Goal: Task Accomplishment & Management: Manage account settings

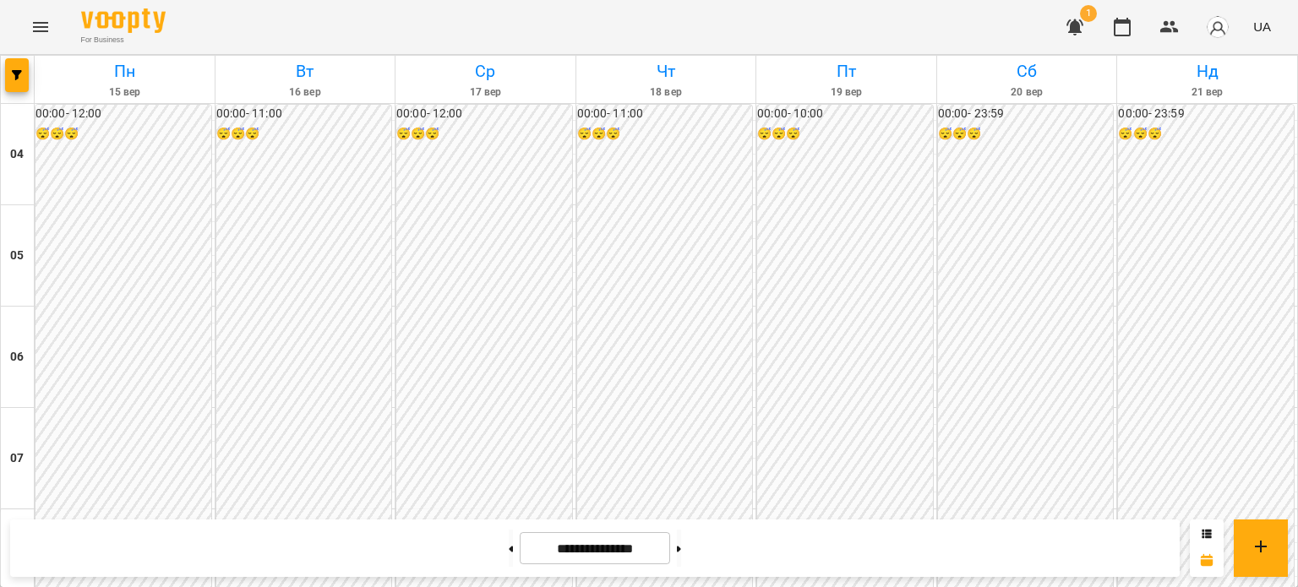
scroll to position [591, 0]
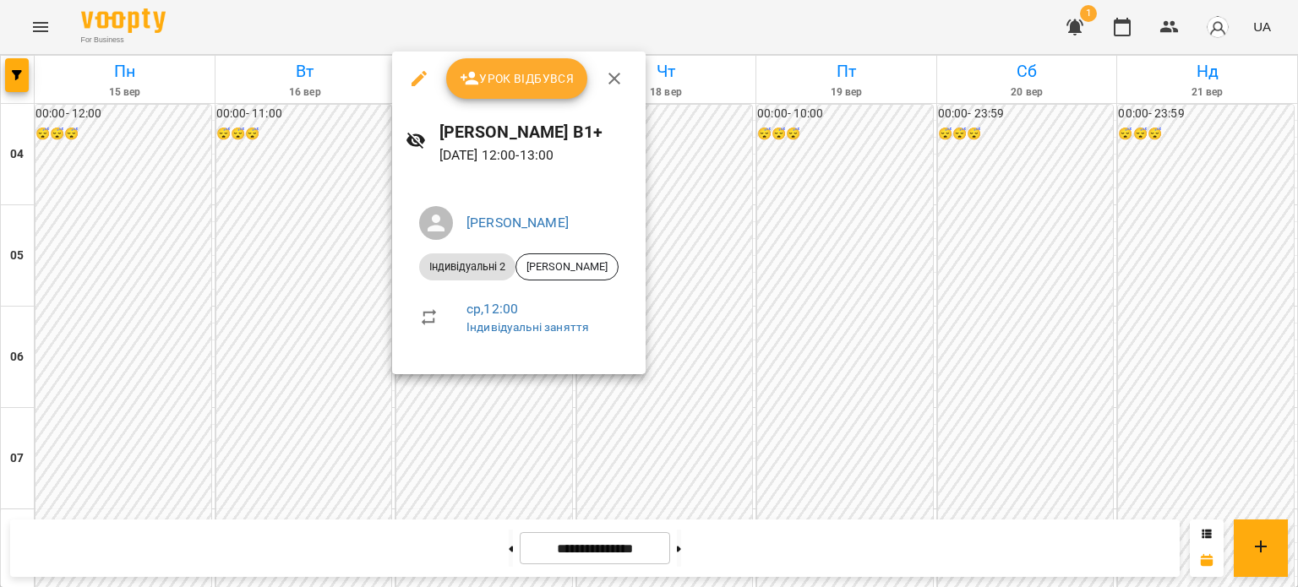
click at [539, 96] on button "Урок відбувся" at bounding box center [517, 78] width 142 height 41
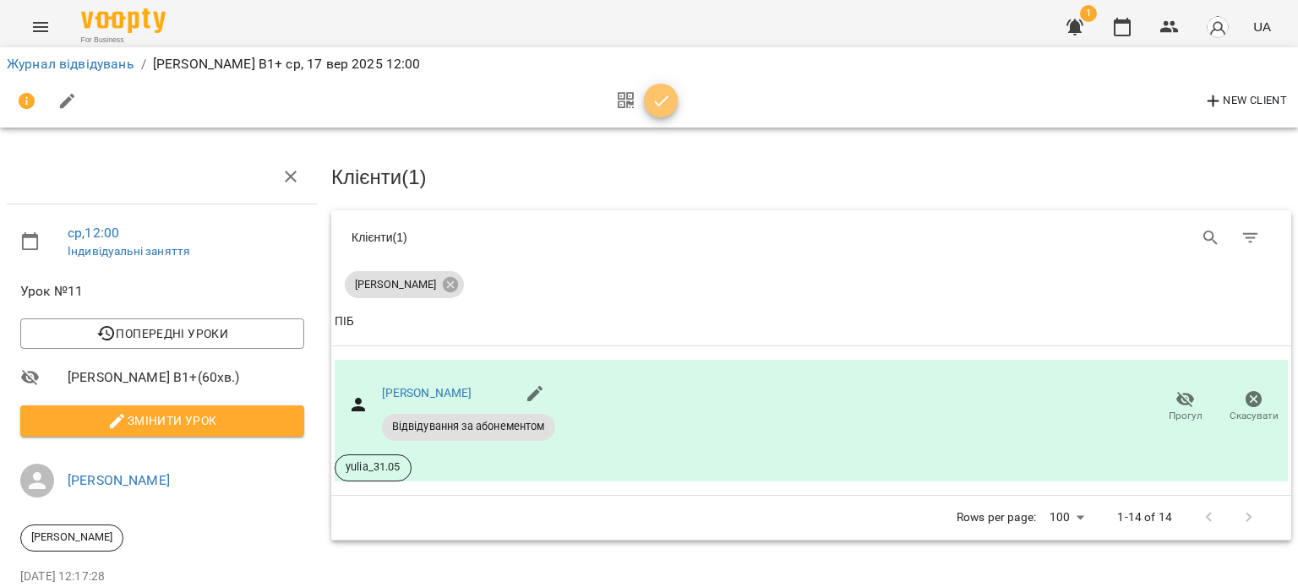
click at [661, 106] on icon "button" at bounding box center [661, 101] width 20 height 20
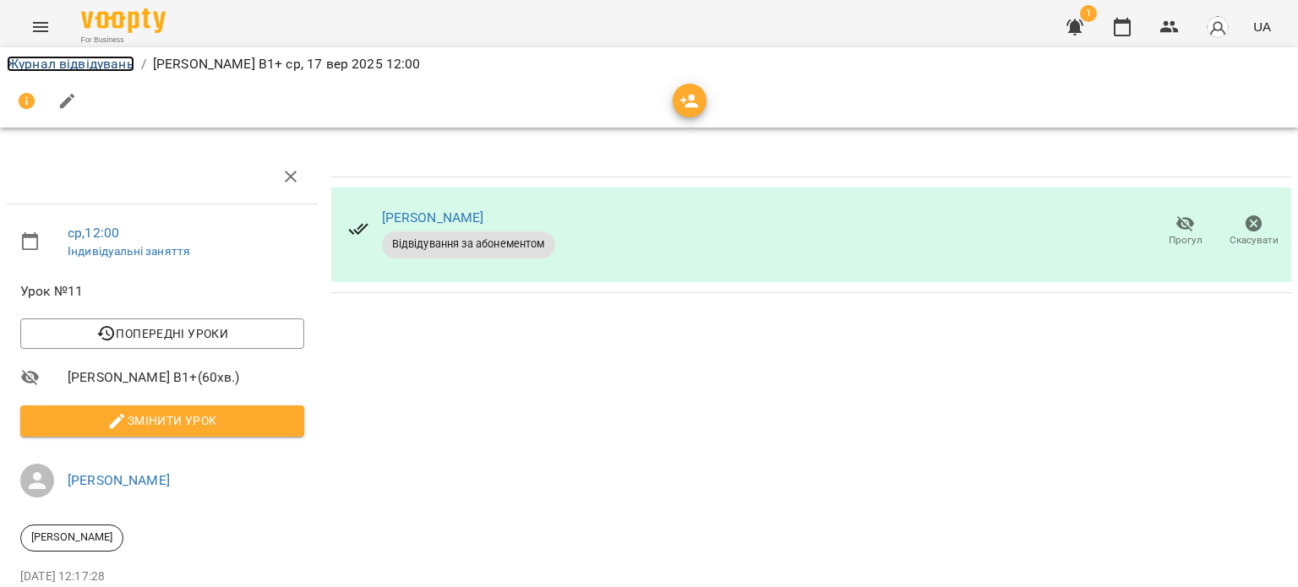
click at [117, 68] on link "Журнал відвідувань" at bounding box center [71, 64] width 128 height 16
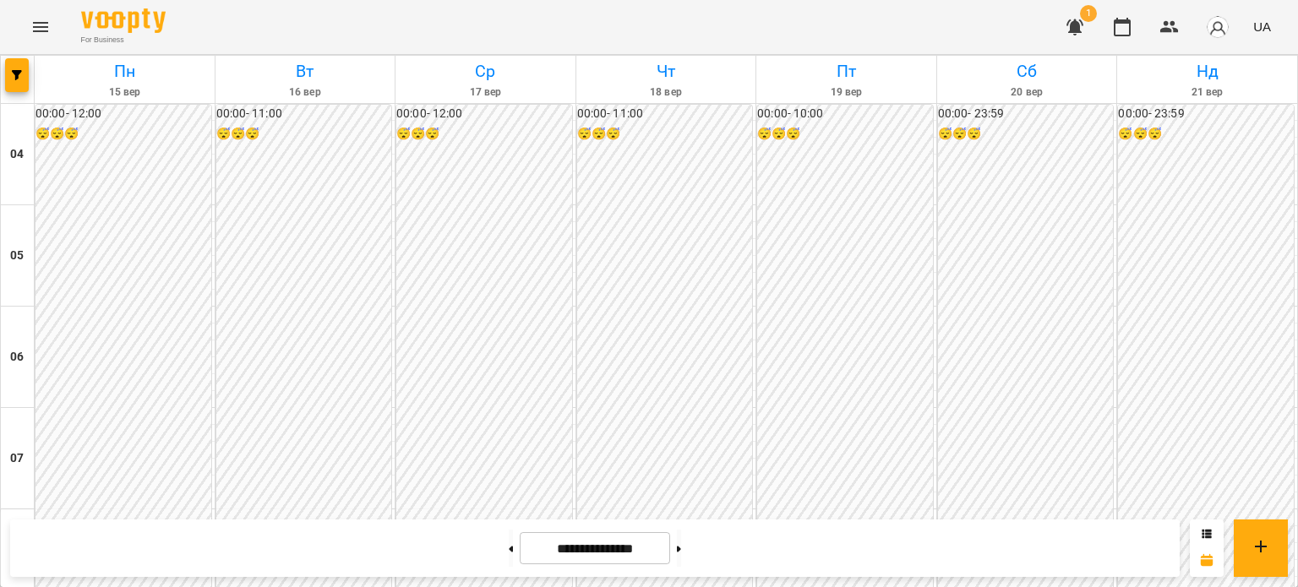
scroll to position [1349, 0]
click at [681, 542] on button at bounding box center [679, 548] width 4 height 37
click at [509, 555] on button at bounding box center [511, 548] width 4 height 37
click at [681, 557] on button at bounding box center [679, 548] width 4 height 37
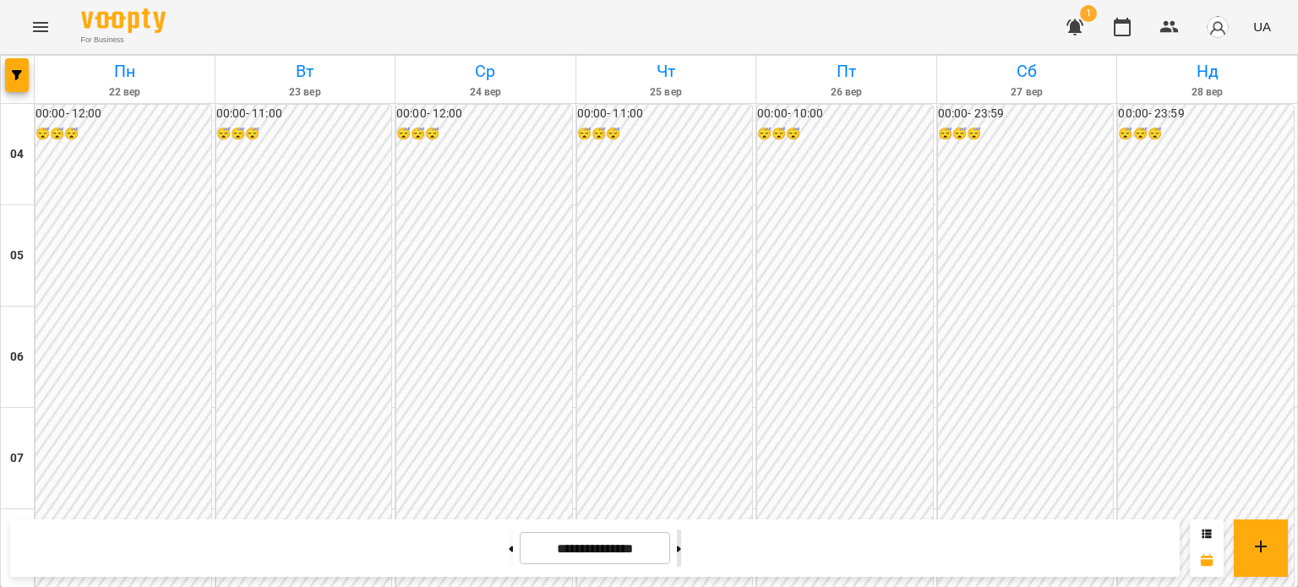
click at [681, 556] on button at bounding box center [679, 548] width 4 height 37
click at [681, 558] on button at bounding box center [679, 548] width 4 height 37
click at [509, 545] on button at bounding box center [511, 548] width 4 height 37
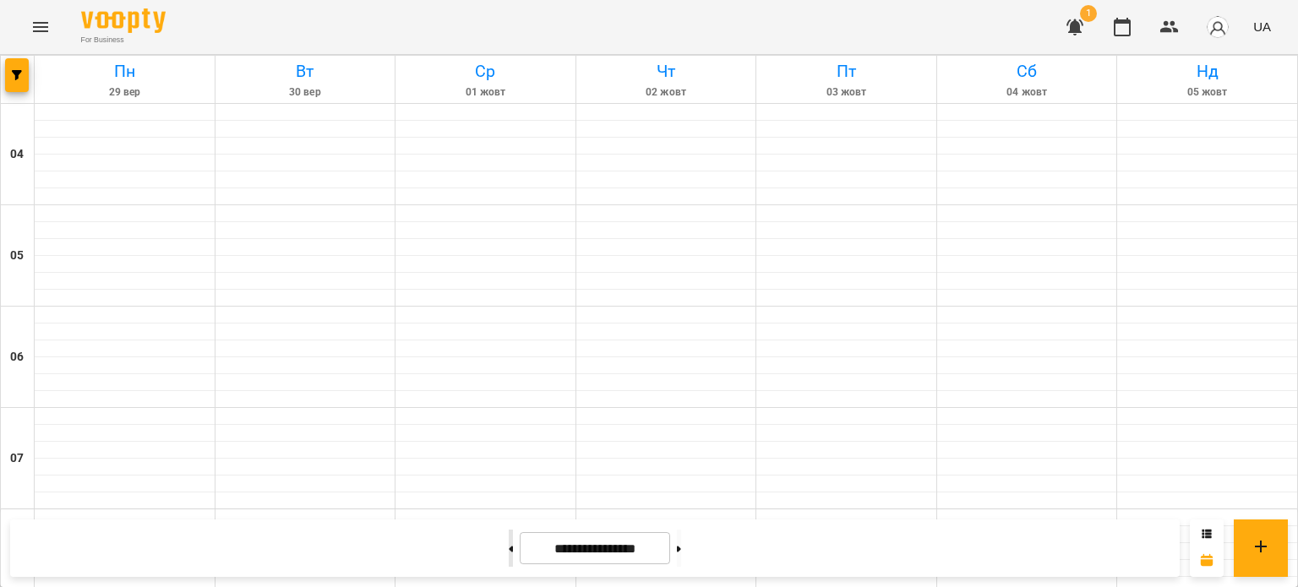
click at [509, 545] on button at bounding box center [511, 548] width 4 height 37
type input "**********"
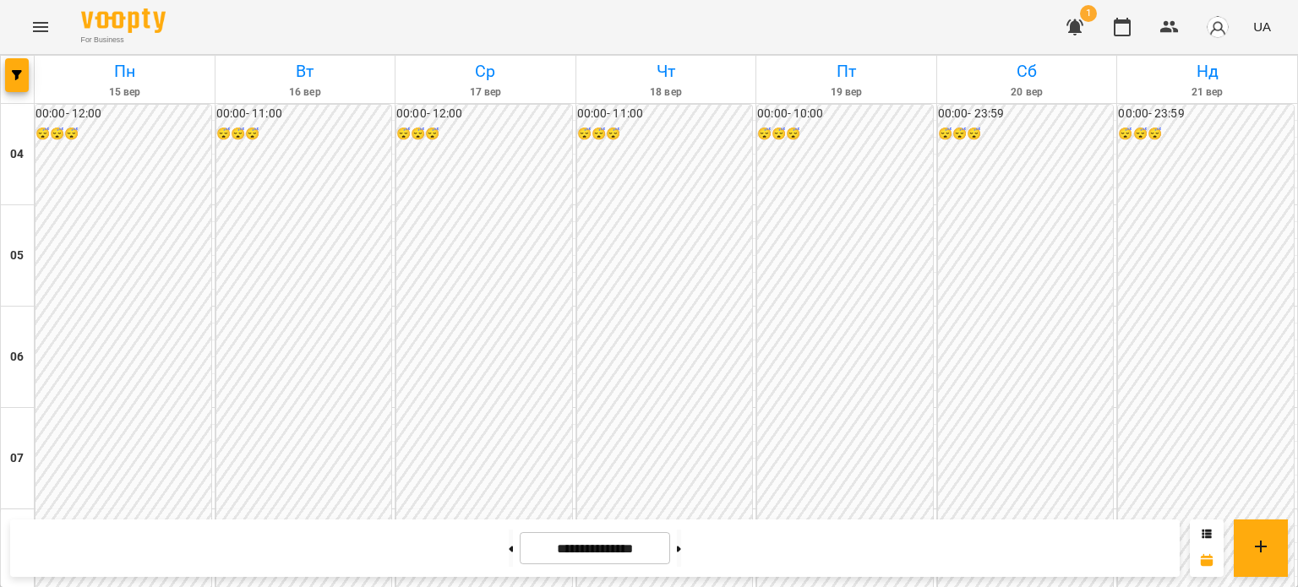
scroll to position [1349, 0]
